Goal: Information Seeking & Learning: Learn about a topic

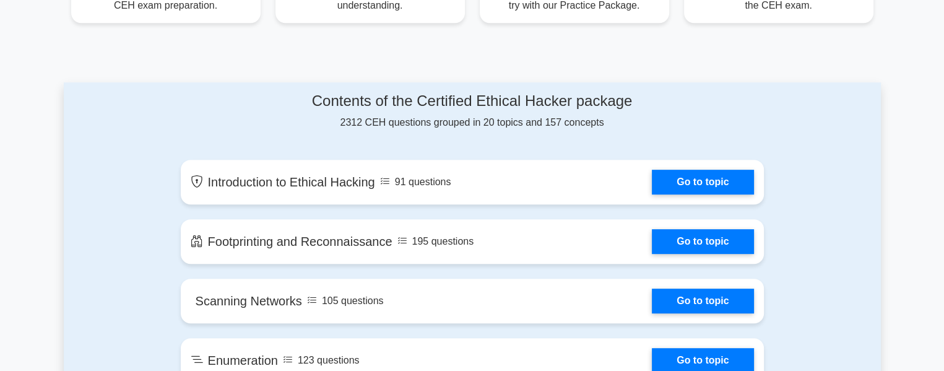
scroll to position [574, 0]
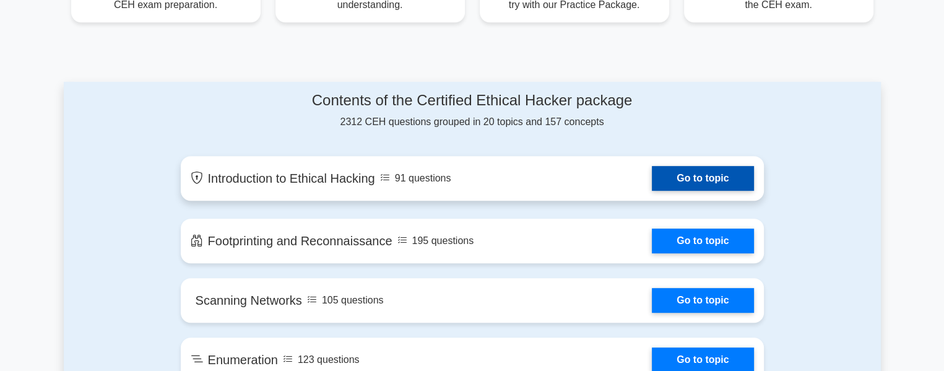
click at [689, 179] on link "Go to topic" at bounding box center [702, 178] width 101 height 25
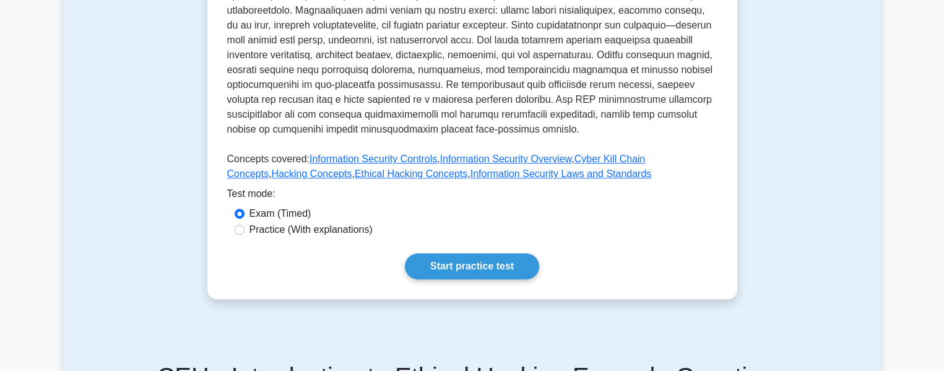
scroll to position [468, 0]
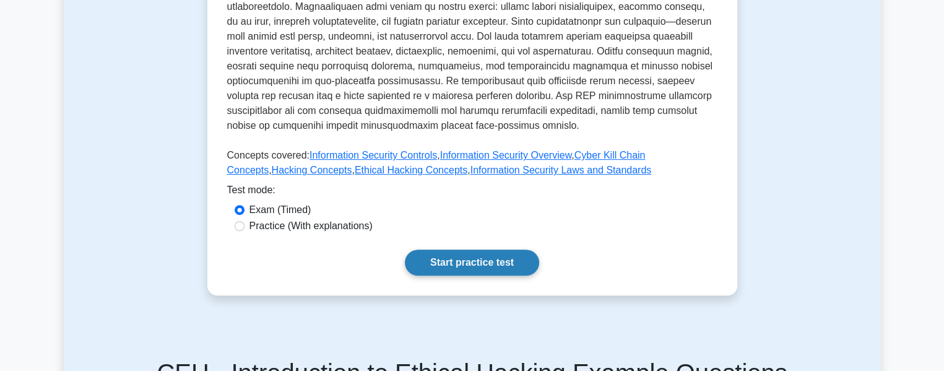
click at [455, 249] on link "Start practice test" at bounding box center [472, 262] width 134 height 26
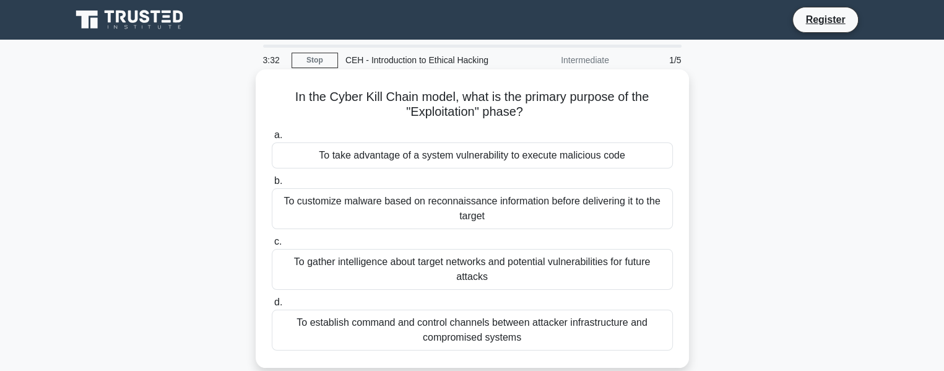
click at [447, 193] on div "To customize malware based on reconnaissance information before delivering it t…" at bounding box center [472, 208] width 401 height 41
click at [272, 185] on input "b. To customize malware based on reconnaissance information before delivering i…" at bounding box center [272, 181] width 0 height 8
